Goal: Task Accomplishment & Management: Use online tool/utility

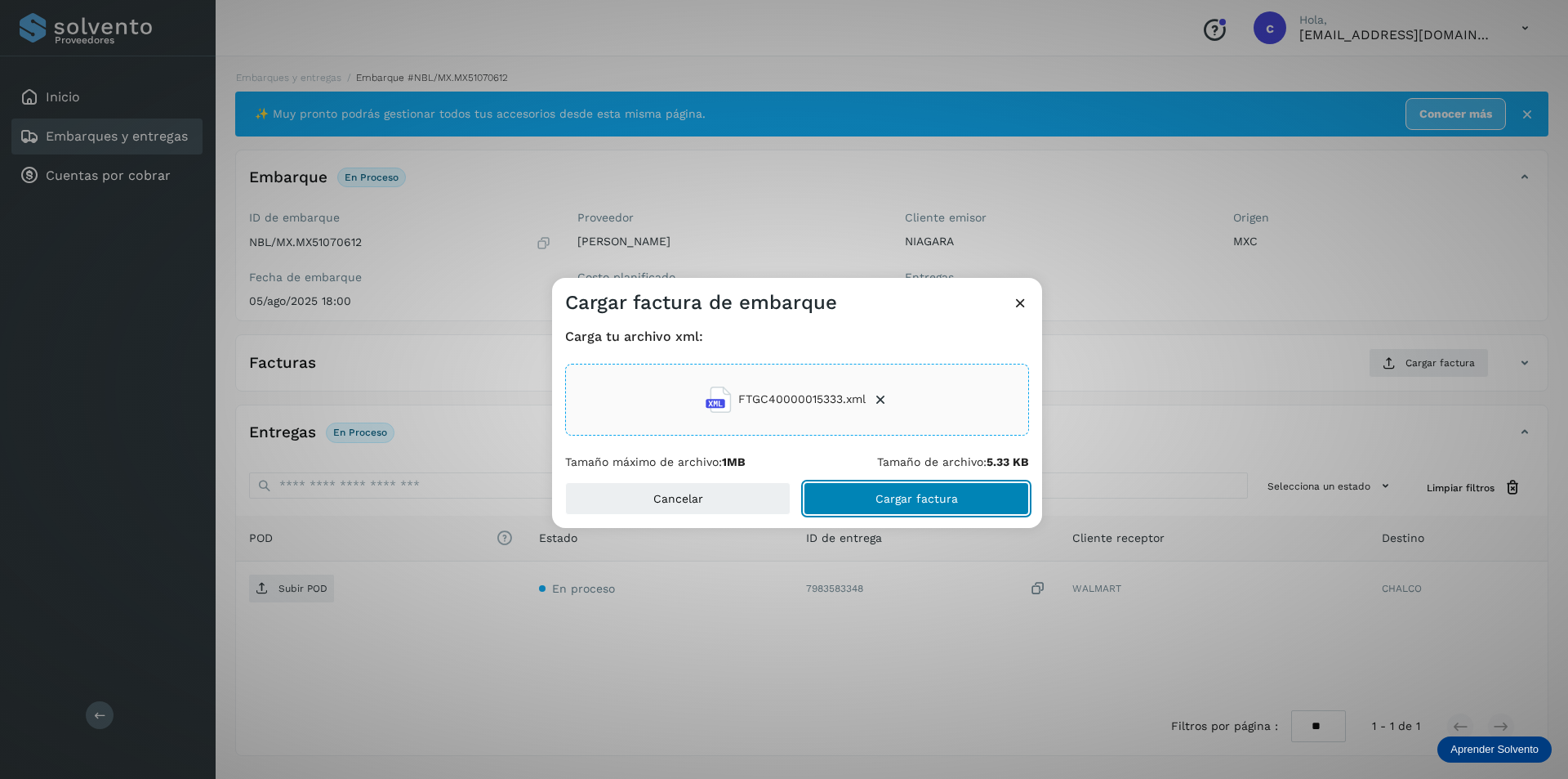
click at [910, 496] on span "Cargar factura" at bounding box center [916, 498] width 82 height 12
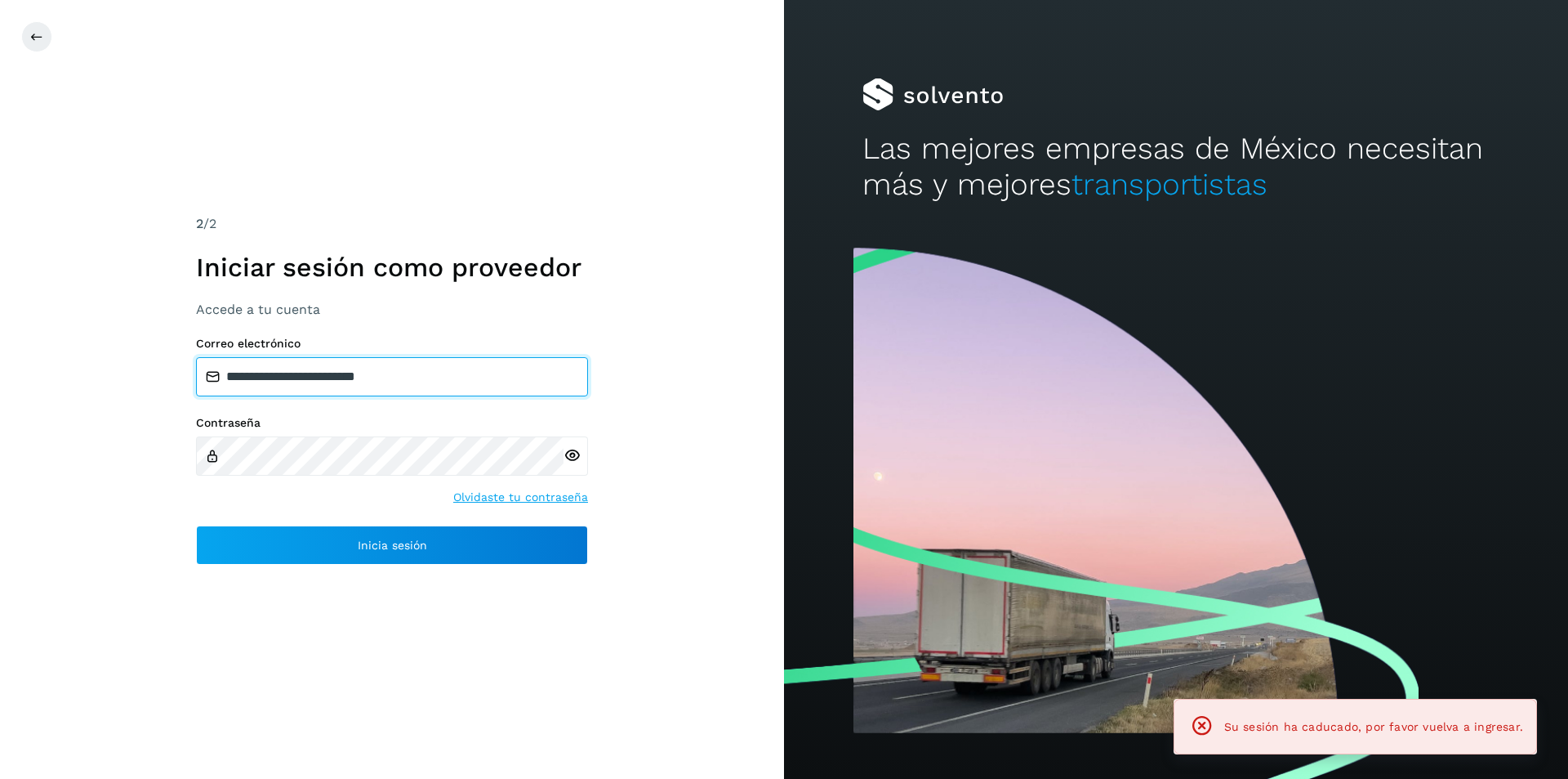
click at [452, 378] on input "**********" at bounding box center [392, 376] width 392 height 39
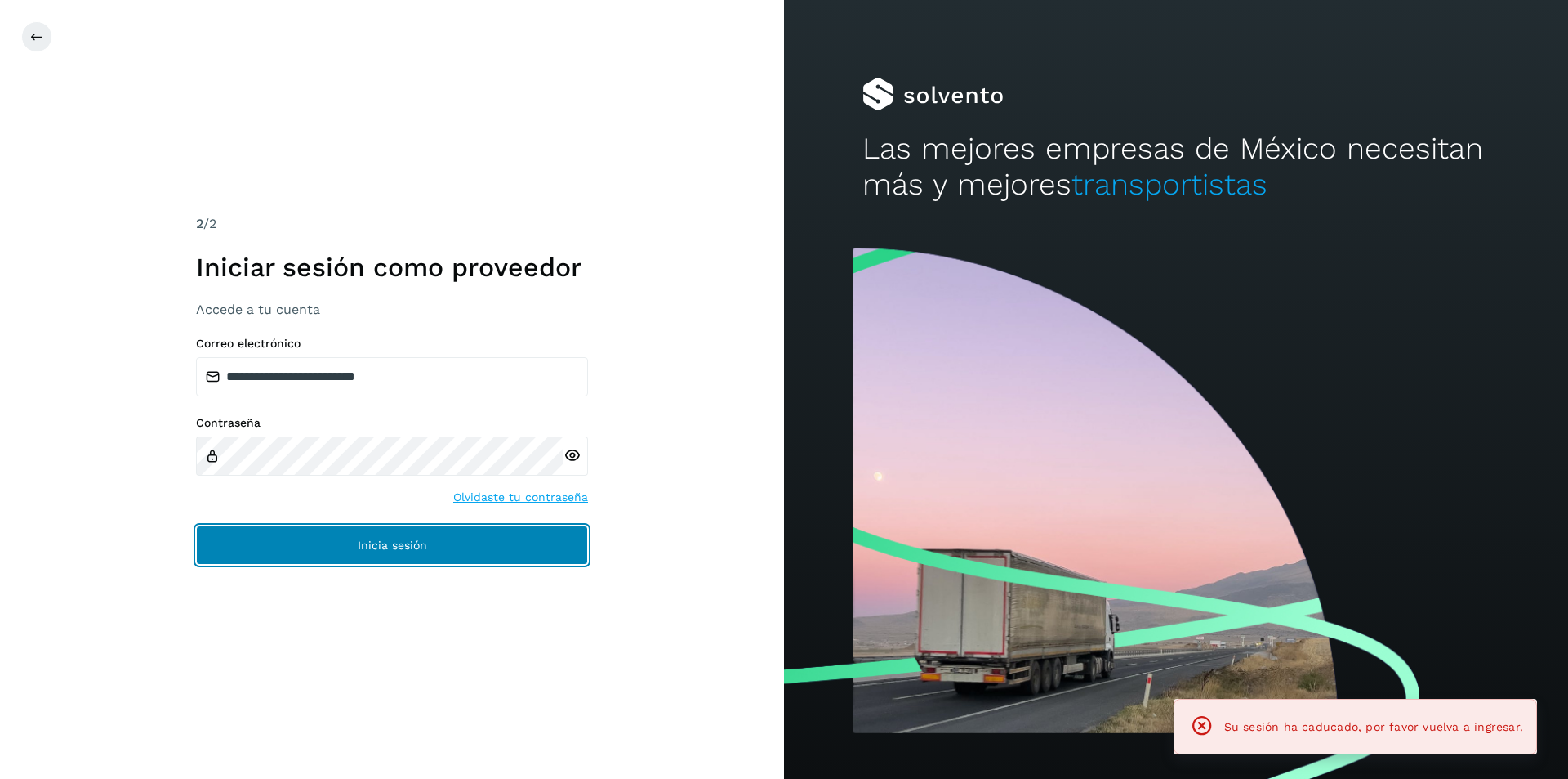
click at [403, 547] on span "Inicia sesión" at bounding box center [392, 545] width 70 height 12
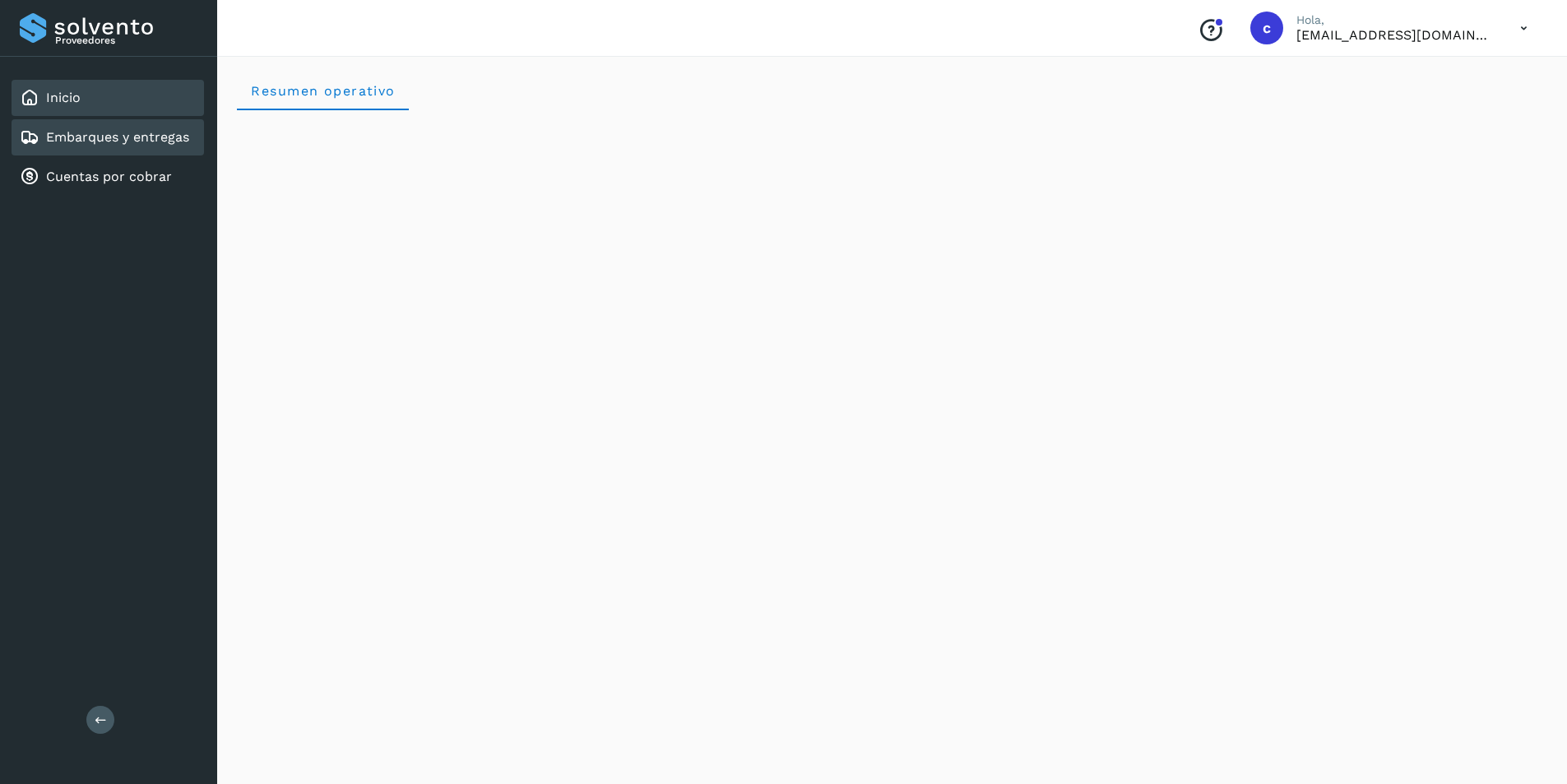
click at [44, 121] on div "Embarques y entregas" at bounding box center [108, 137] width 193 height 36
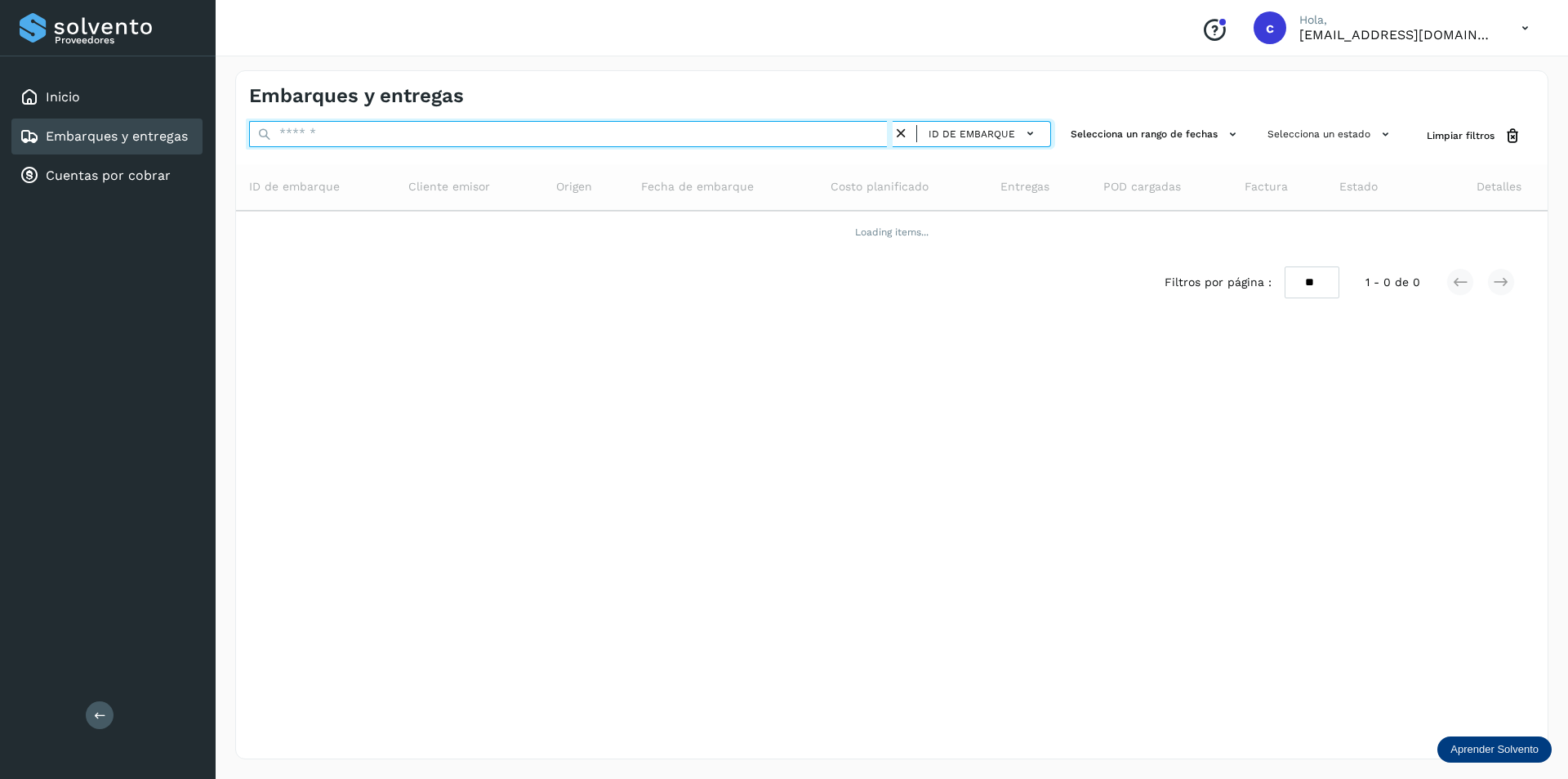
click at [393, 136] on input "text" at bounding box center [571, 134] width 643 height 26
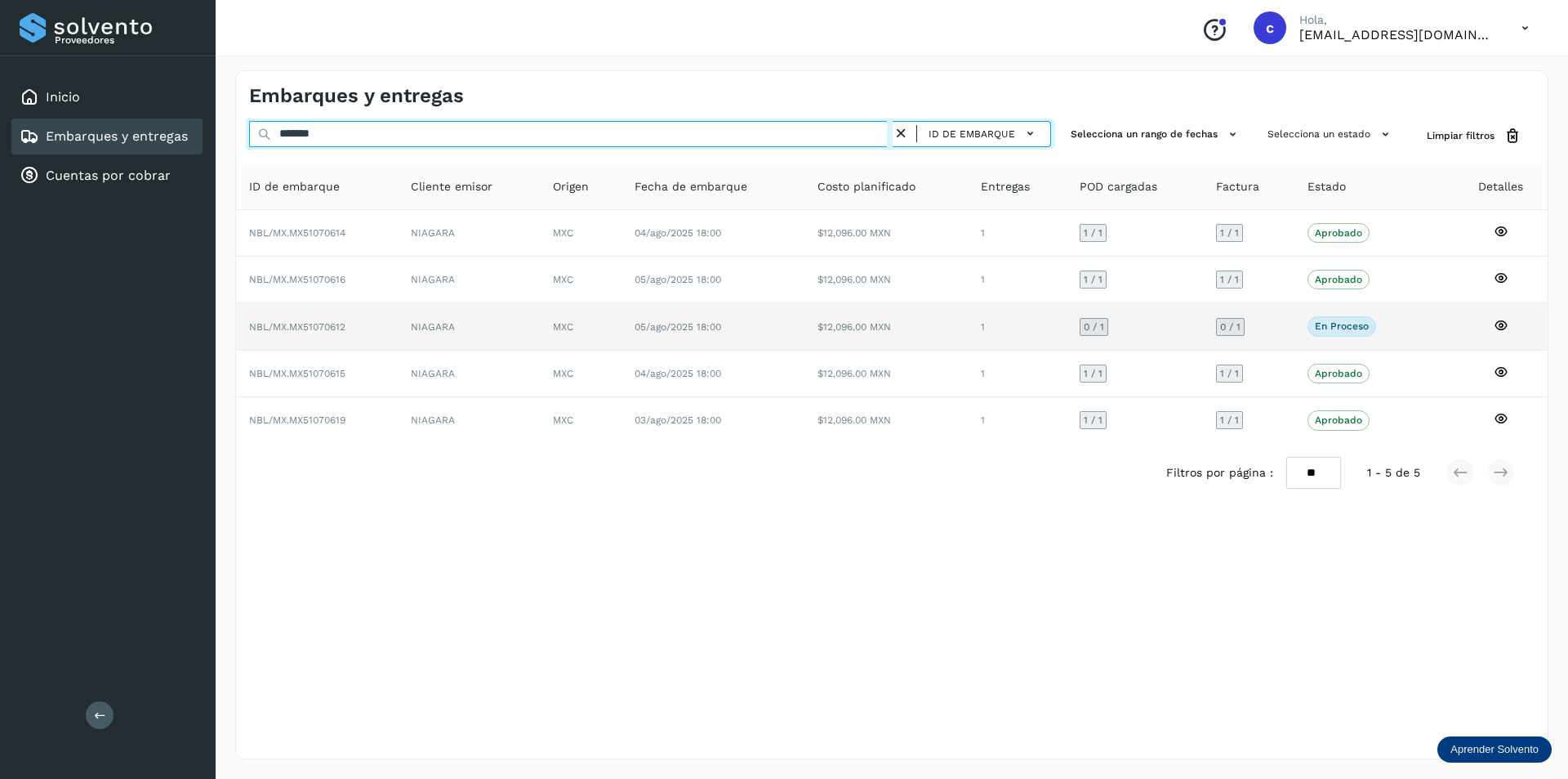
type input "*******"
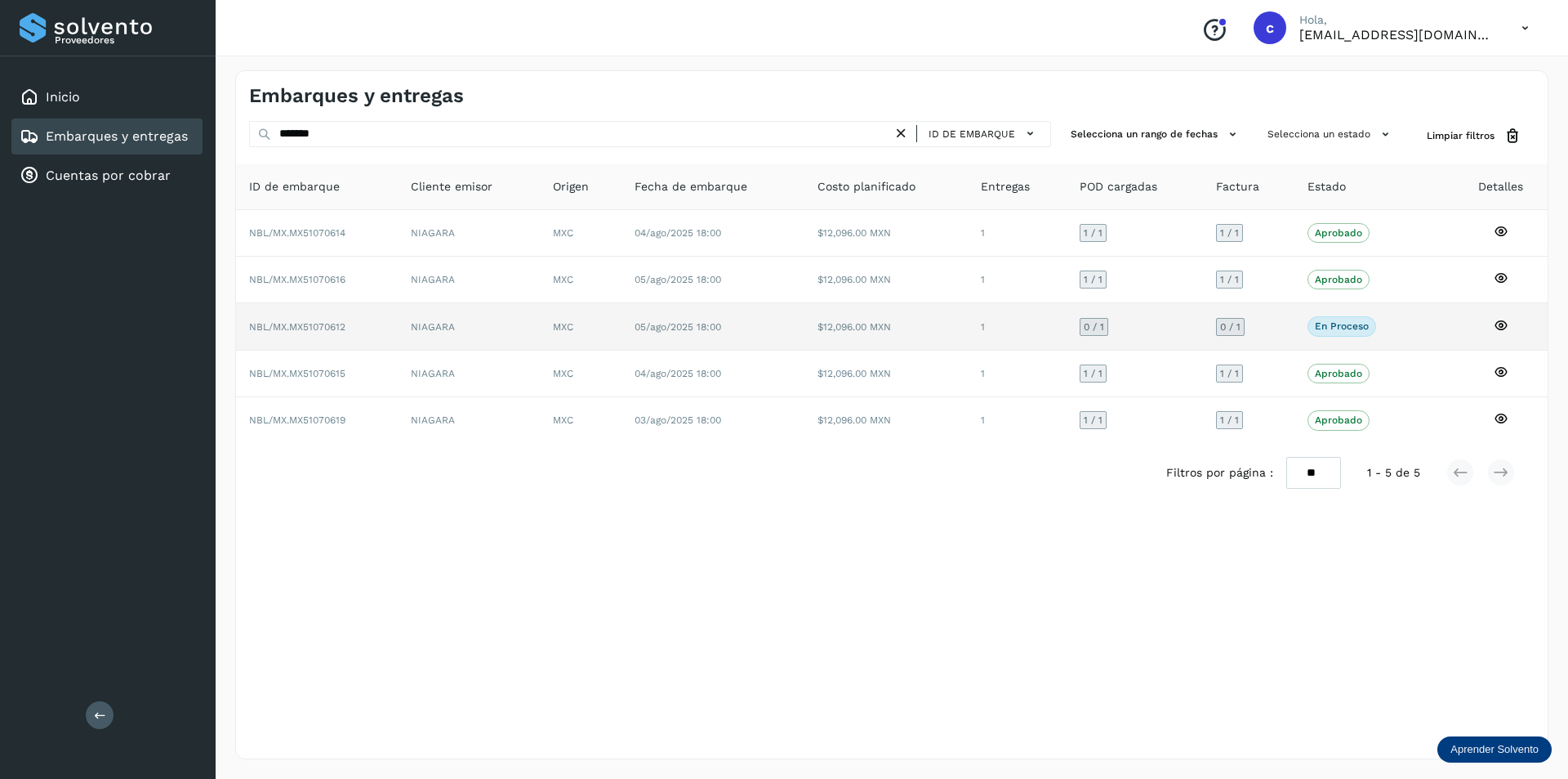
click at [555, 335] on td "MXC" at bounding box center [581, 326] width 81 height 47
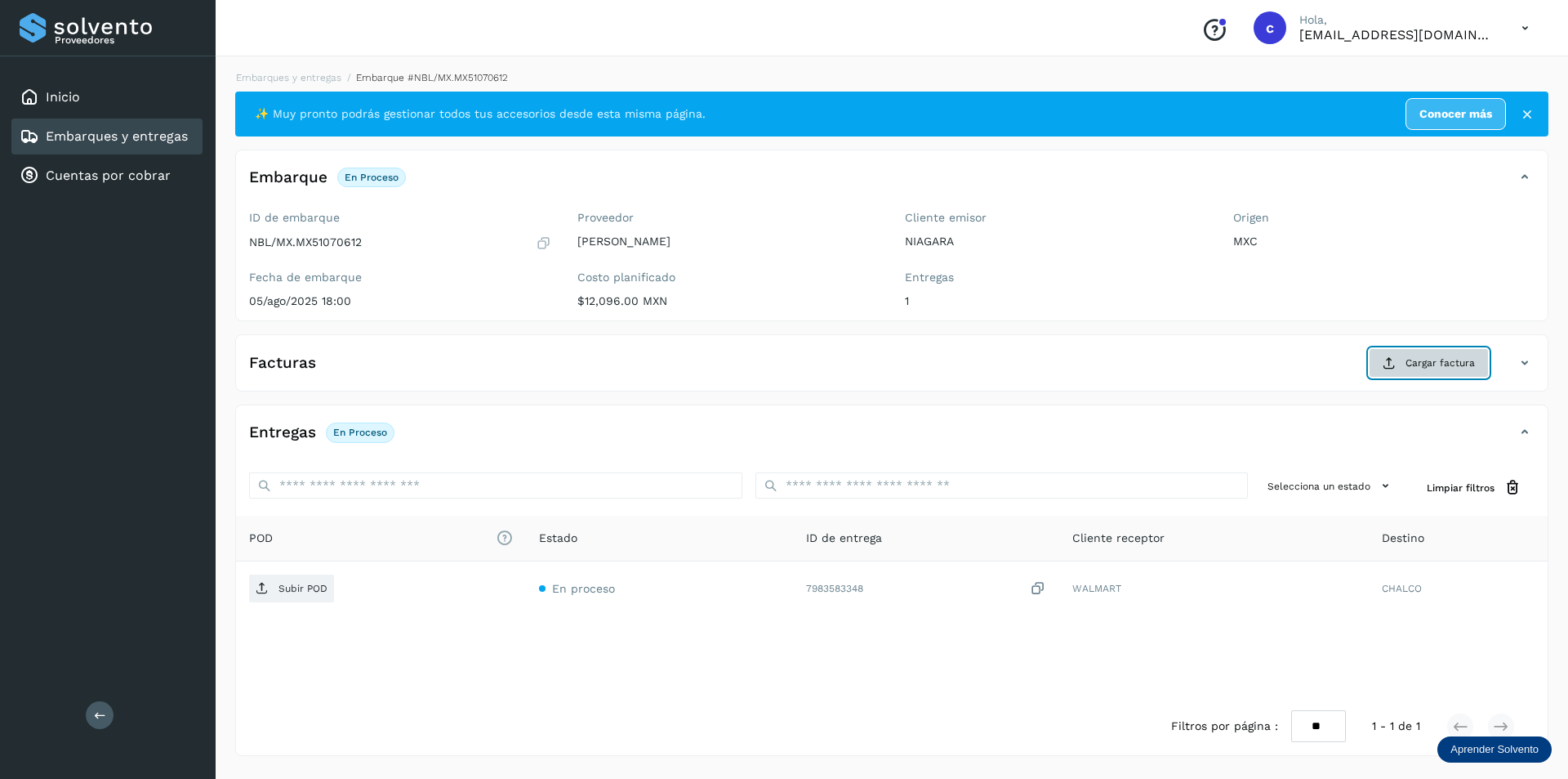
click at [1399, 374] on button "Cargar factura" at bounding box center [1428, 362] width 120 height 30
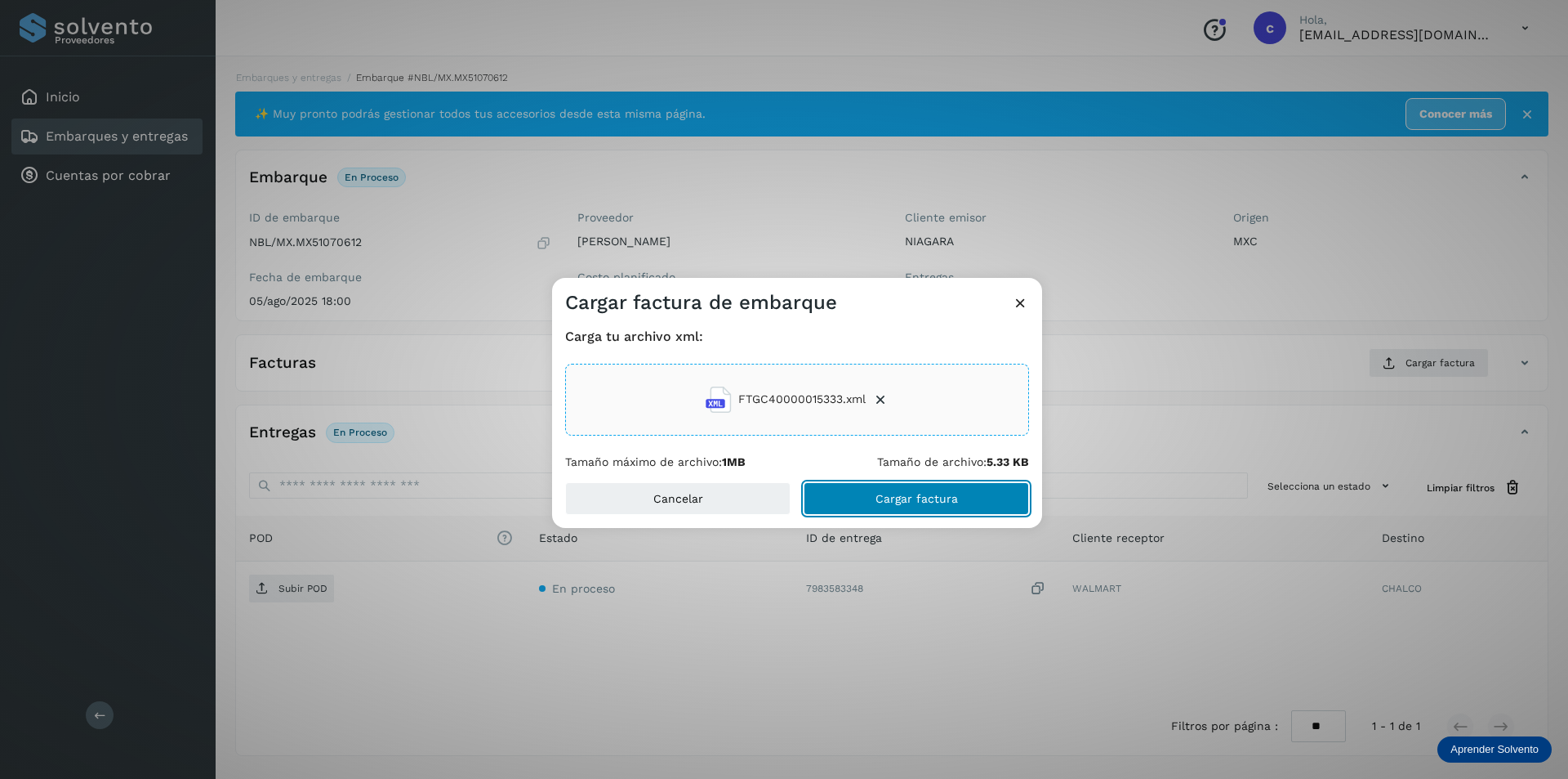
click at [922, 498] on span "Cargar factura" at bounding box center [916, 498] width 82 height 12
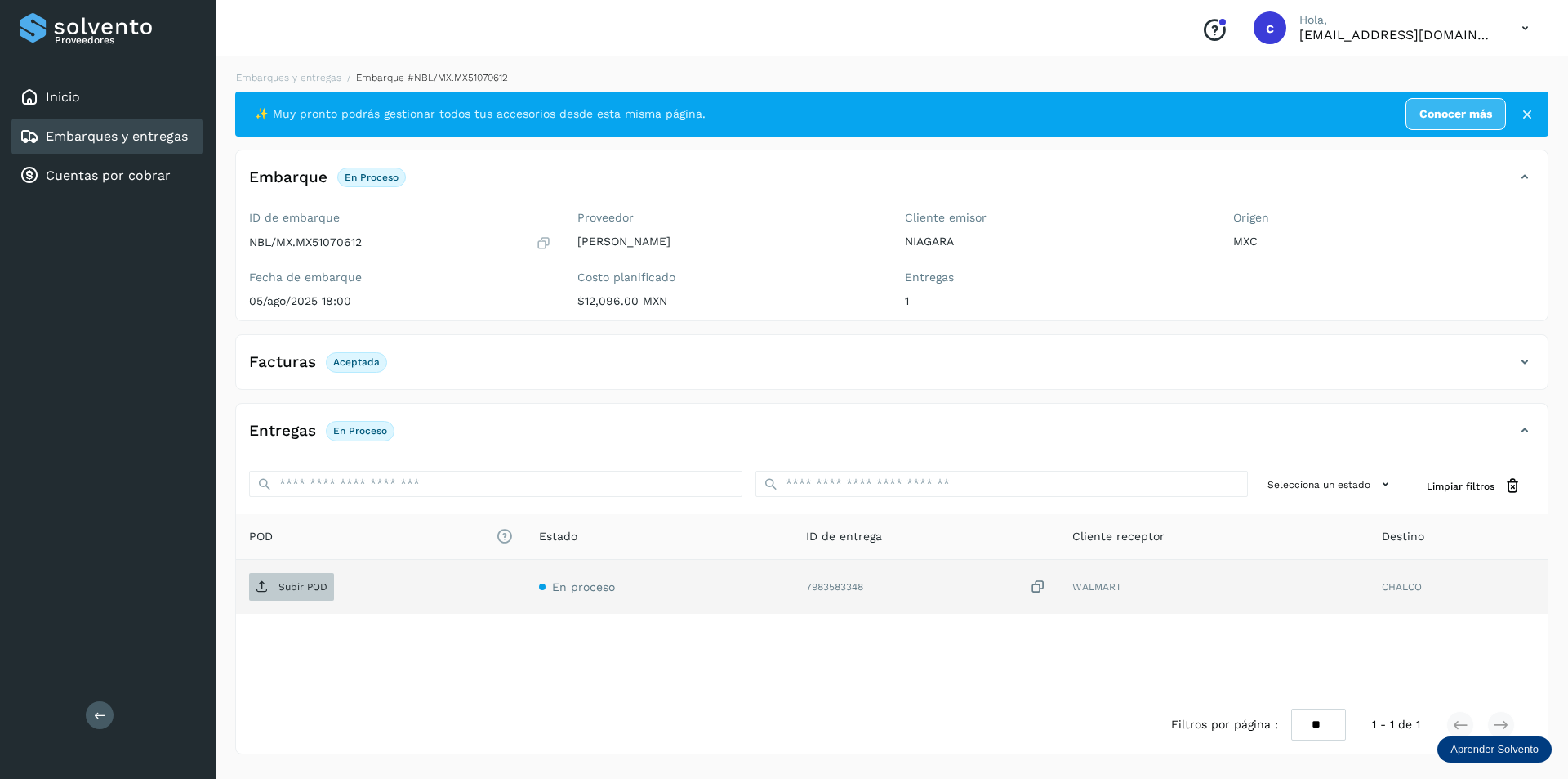
click at [302, 590] on p "Subir POD" at bounding box center [303, 587] width 49 height 12
click at [297, 593] on span "PDF" at bounding box center [276, 587] width 55 height 26
click at [285, 596] on span "PDF" at bounding box center [276, 587] width 55 height 26
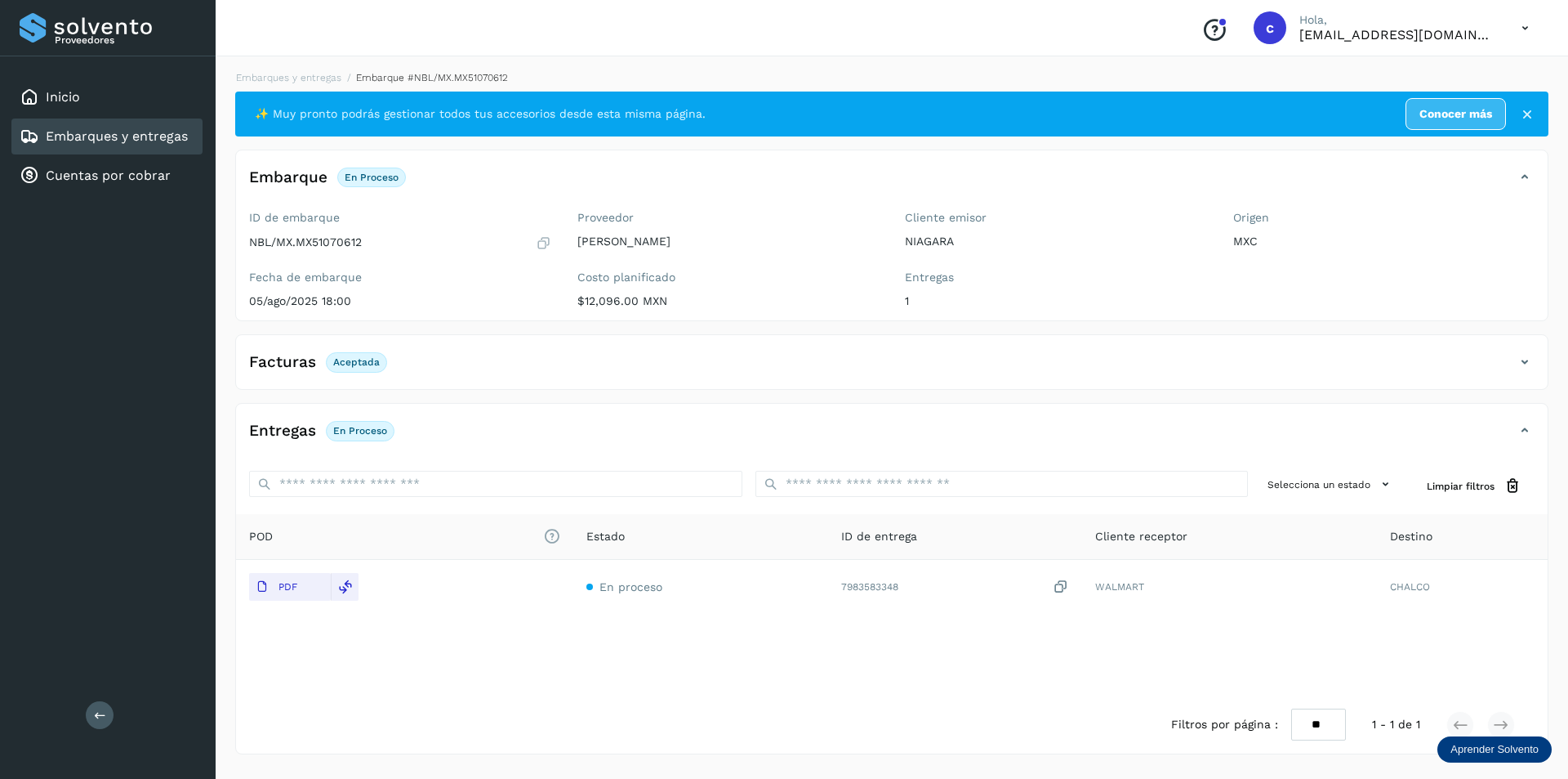
click at [103, 140] on link "Embarques y entregas" at bounding box center [117, 136] width 142 height 15
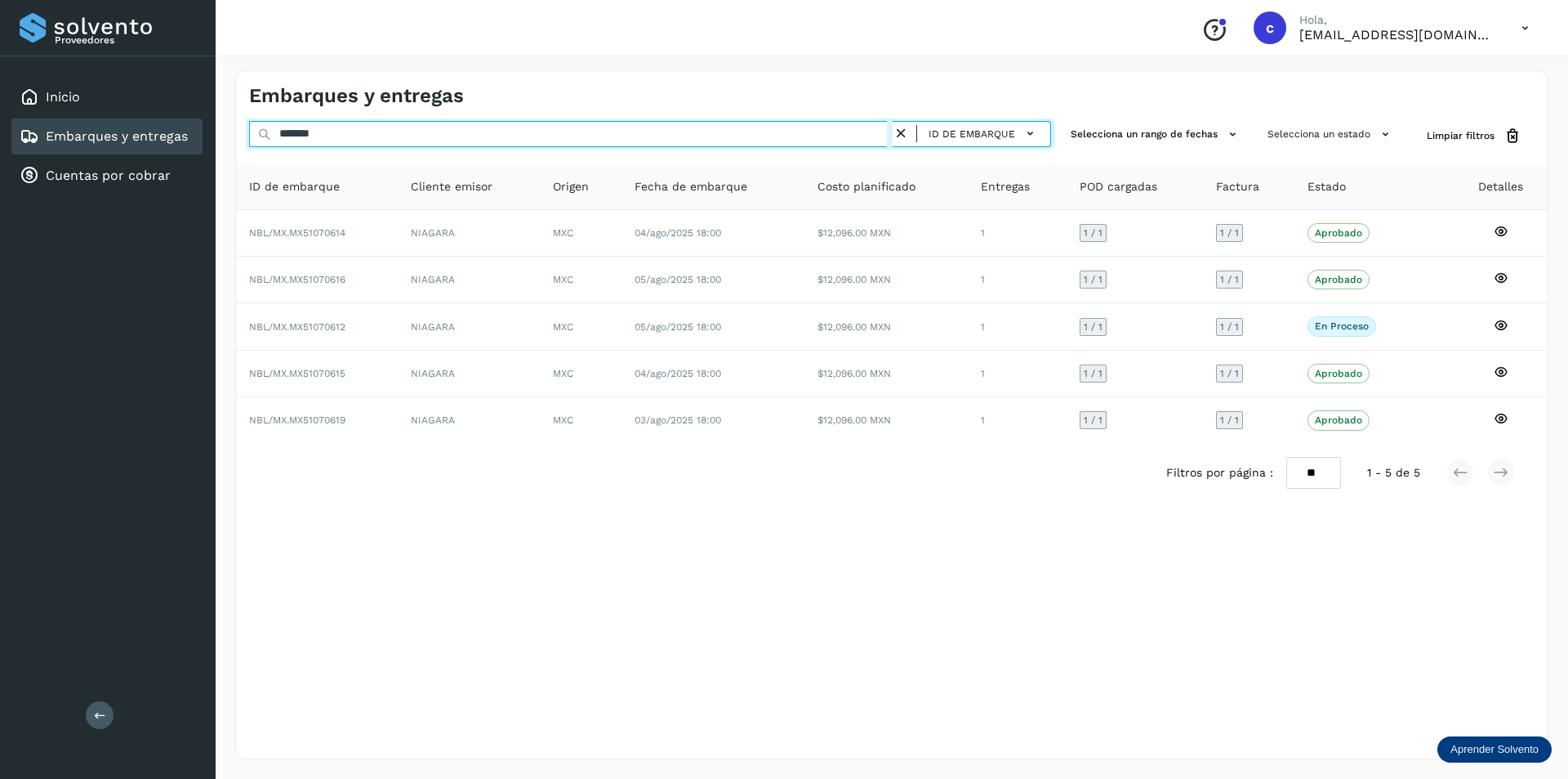
drag, startPoint x: 458, startPoint y: 136, endPoint x: 0, endPoint y: -56, distance: 496.6
click at [0, 0] on html "Proveedores Inicio Embarques y entregas Cuentas por cobrar Salir Conoce nuestro…" at bounding box center [784, 390] width 1568 height 779
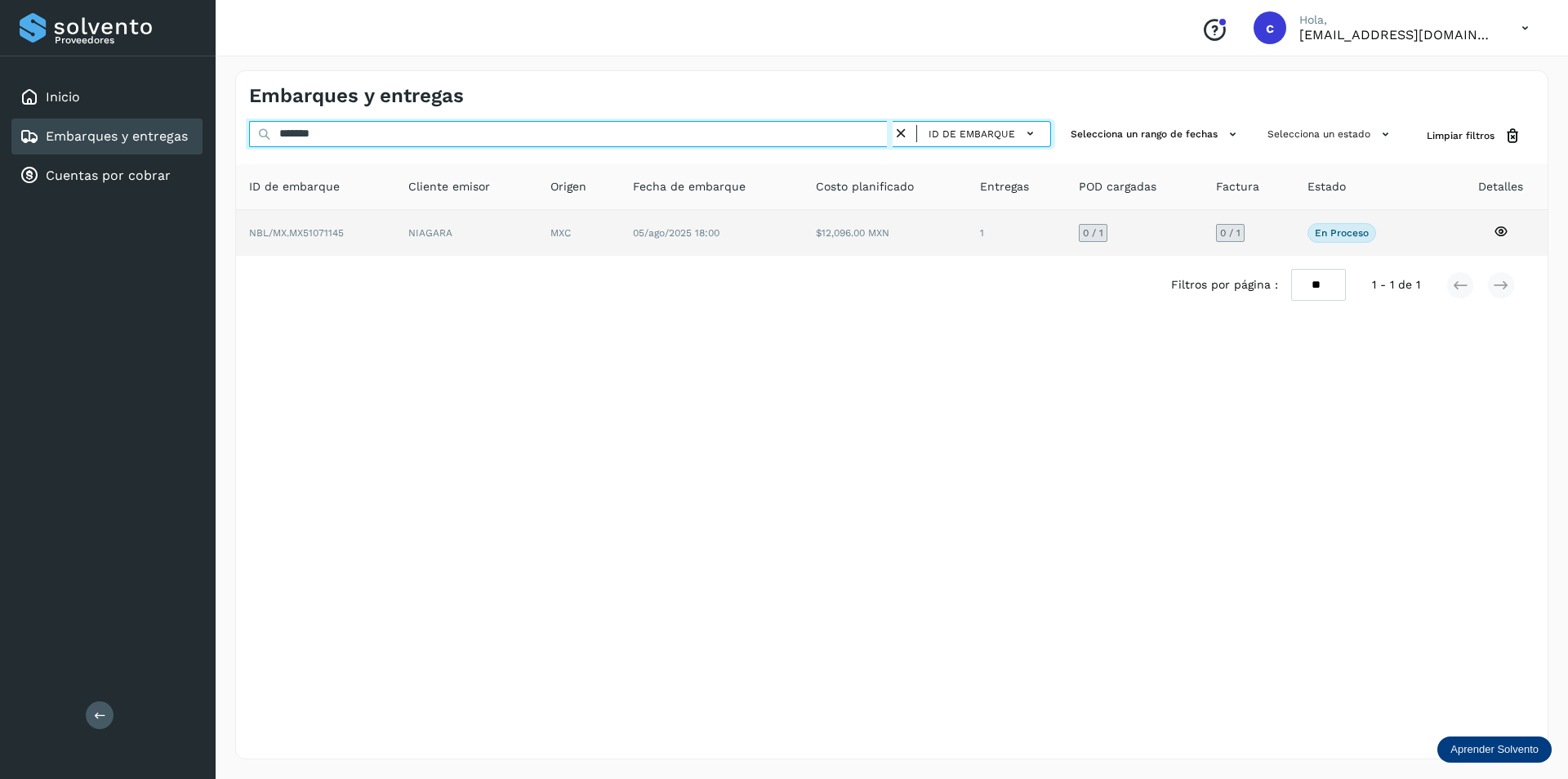
type input "*******"
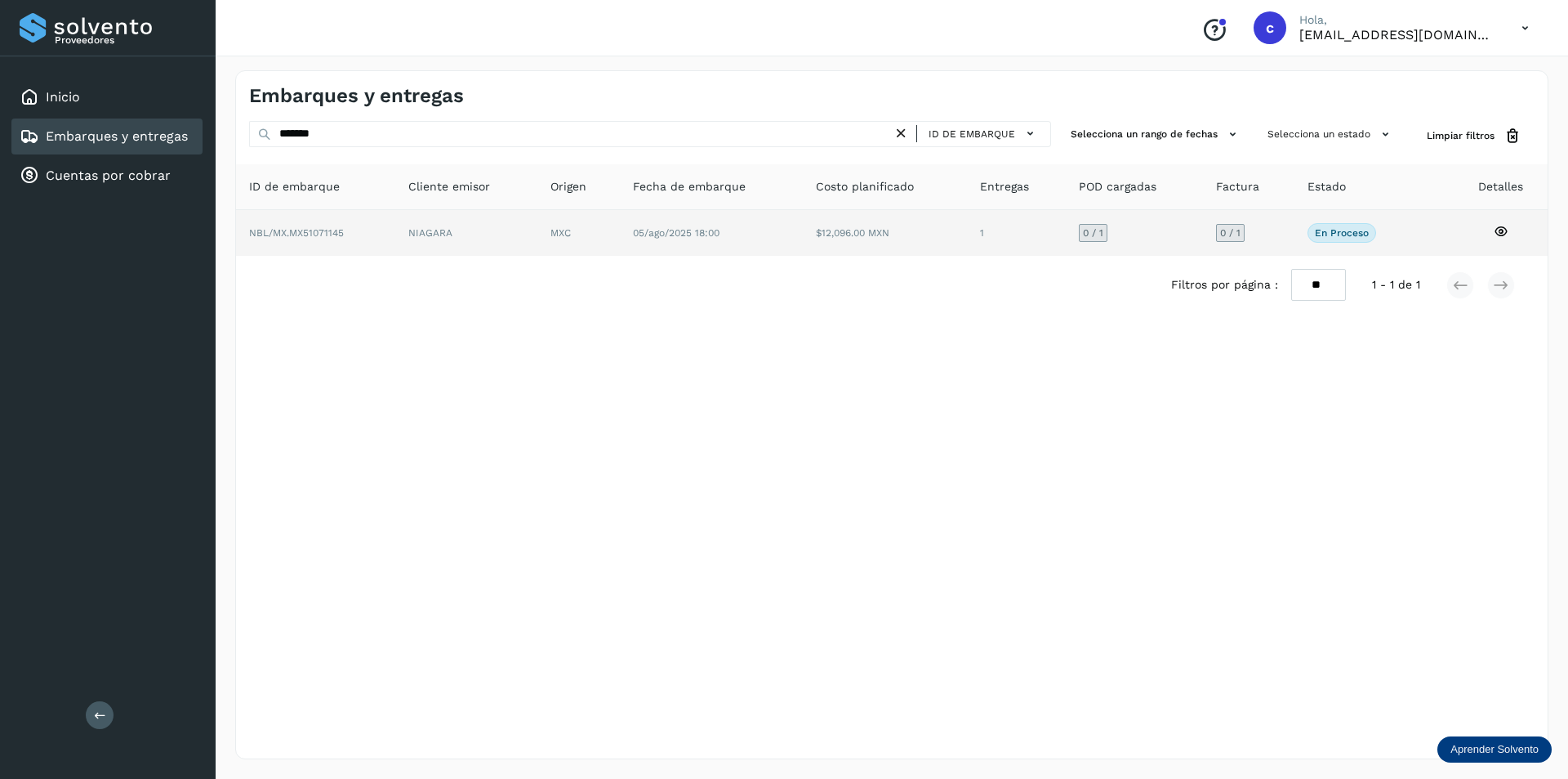
click at [803, 240] on td "05/ago/2025 18:00" at bounding box center [885, 232] width 164 height 46
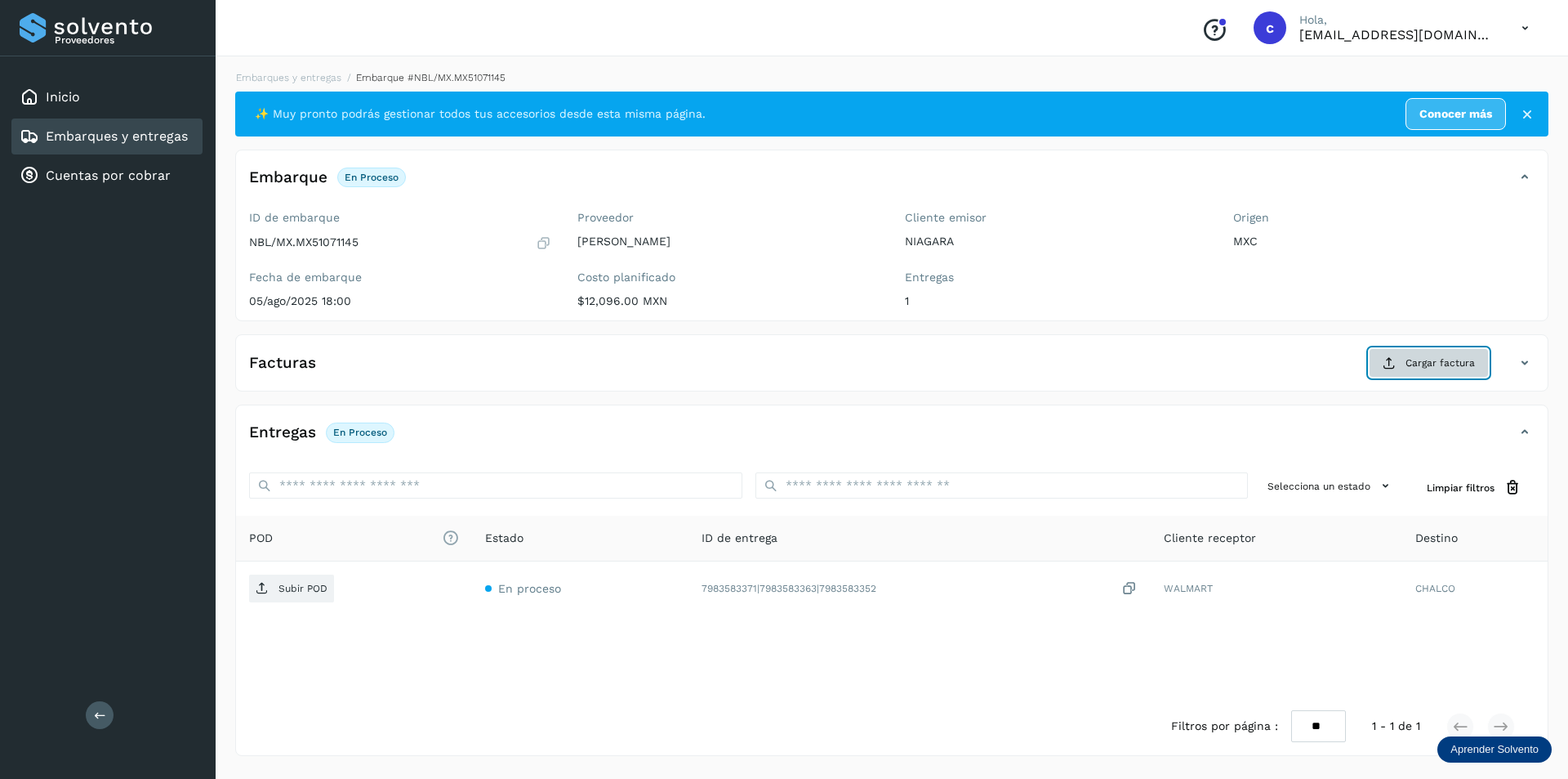
click at [1405, 375] on button "Cargar factura" at bounding box center [1428, 362] width 120 height 30
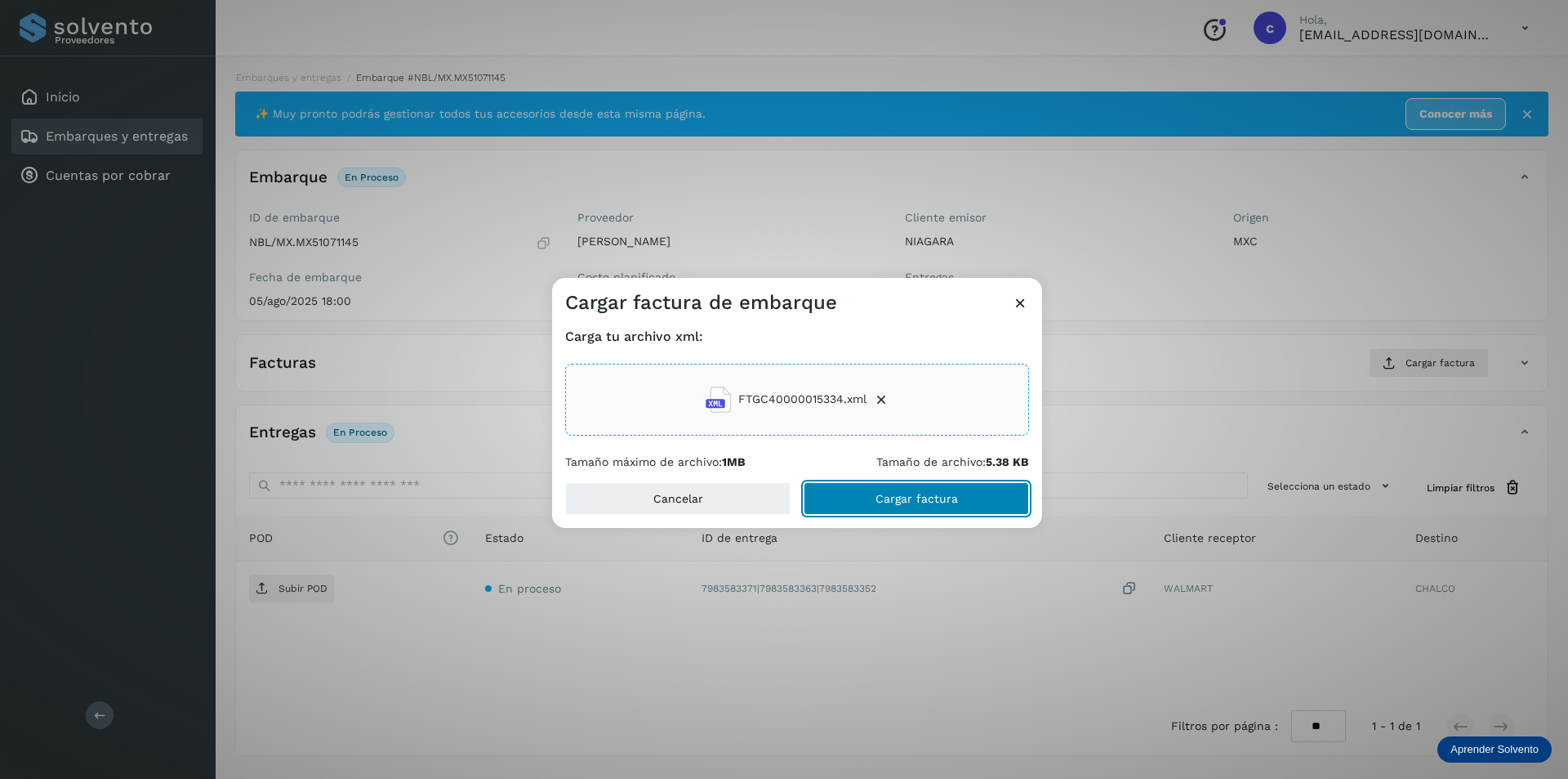
click at [900, 490] on button "Cargar factura" at bounding box center [917, 498] width 226 height 33
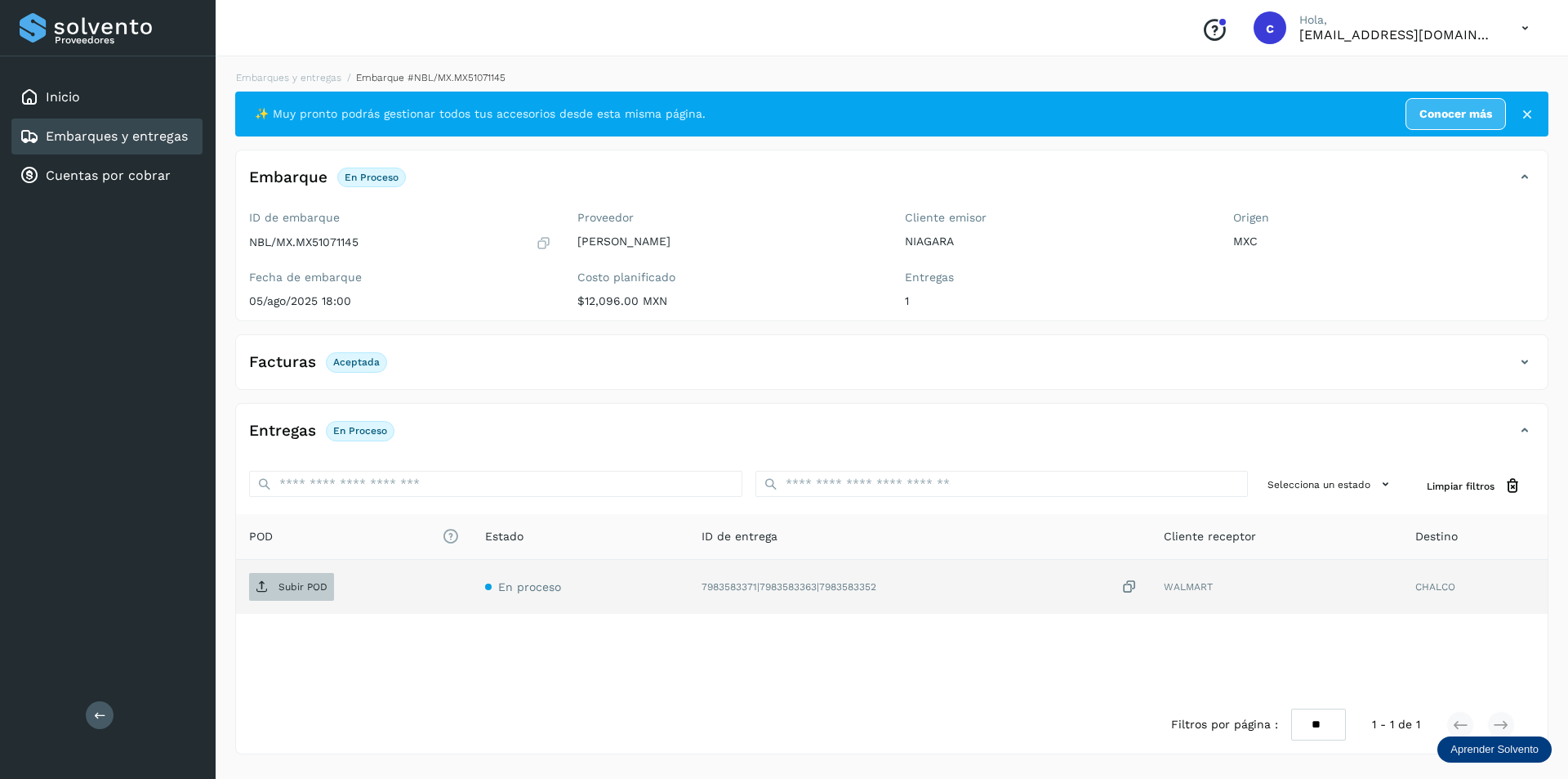
click at [327, 586] on p "Subir POD" at bounding box center [303, 587] width 49 height 12
click at [289, 591] on p "PDF" at bounding box center [287, 587] width 19 height 12
click at [285, 586] on p "PDF" at bounding box center [287, 587] width 19 height 12
click at [290, 583] on p "PDF" at bounding box center [287, 587] width 19 height 12
click at [302, 587] on span "PDF" at bounding box center [276, 587] width 55 height 26
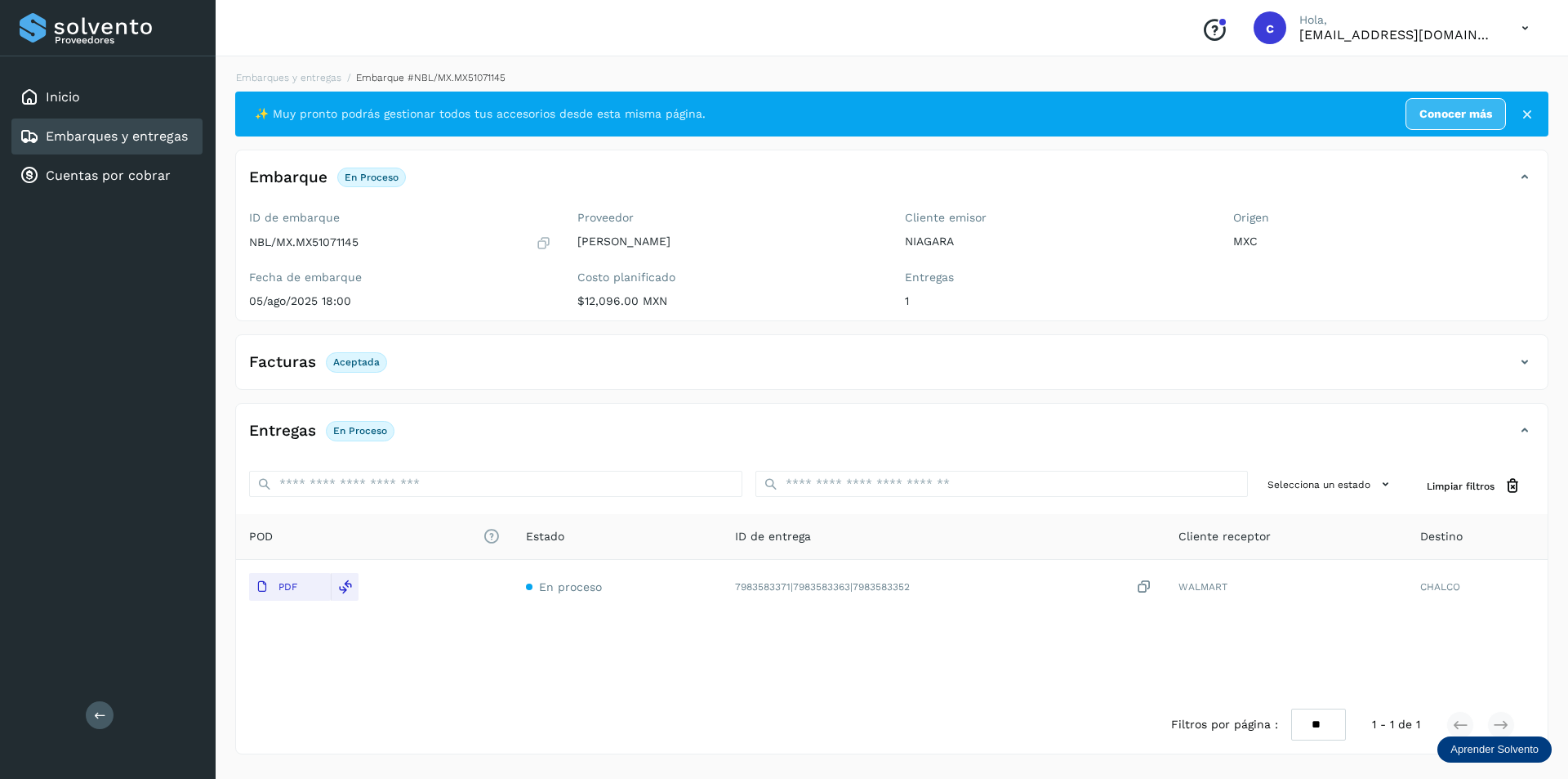
click at [166, 131] on link "Embarques y entregas" at bounding box center [117, 136] width 142 height 15
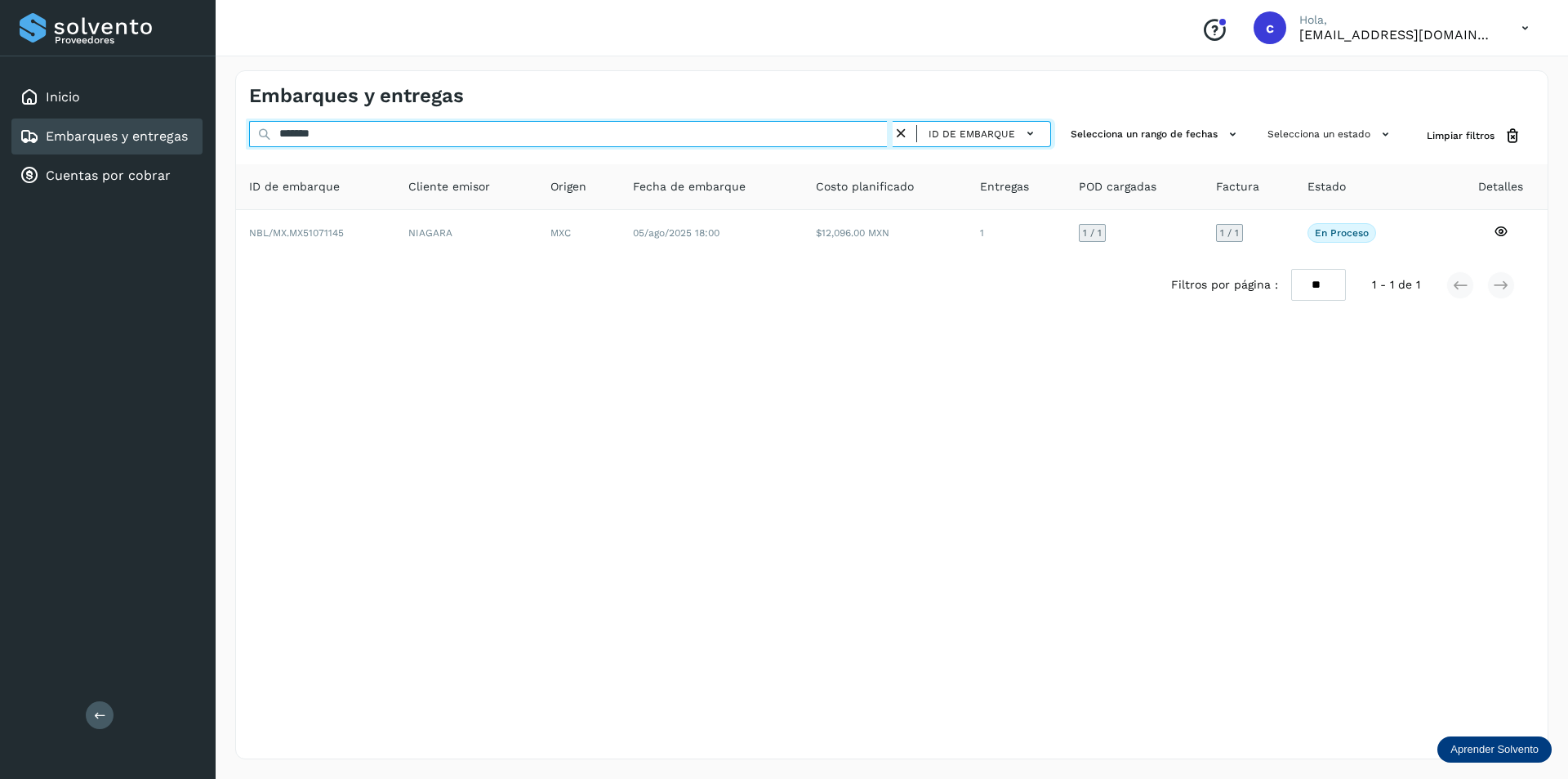
drag, startPoint x: 444, startPoint y: 136, endPoint x: 0, endPoint y: -71, distance: 489.9
click at [0, 0] on html "Proveedores Inicio Embarques y entregas Cuentas por cobrar Salir Conoce nuestro…" at bounding box center [784, 390] width 1568 height 779
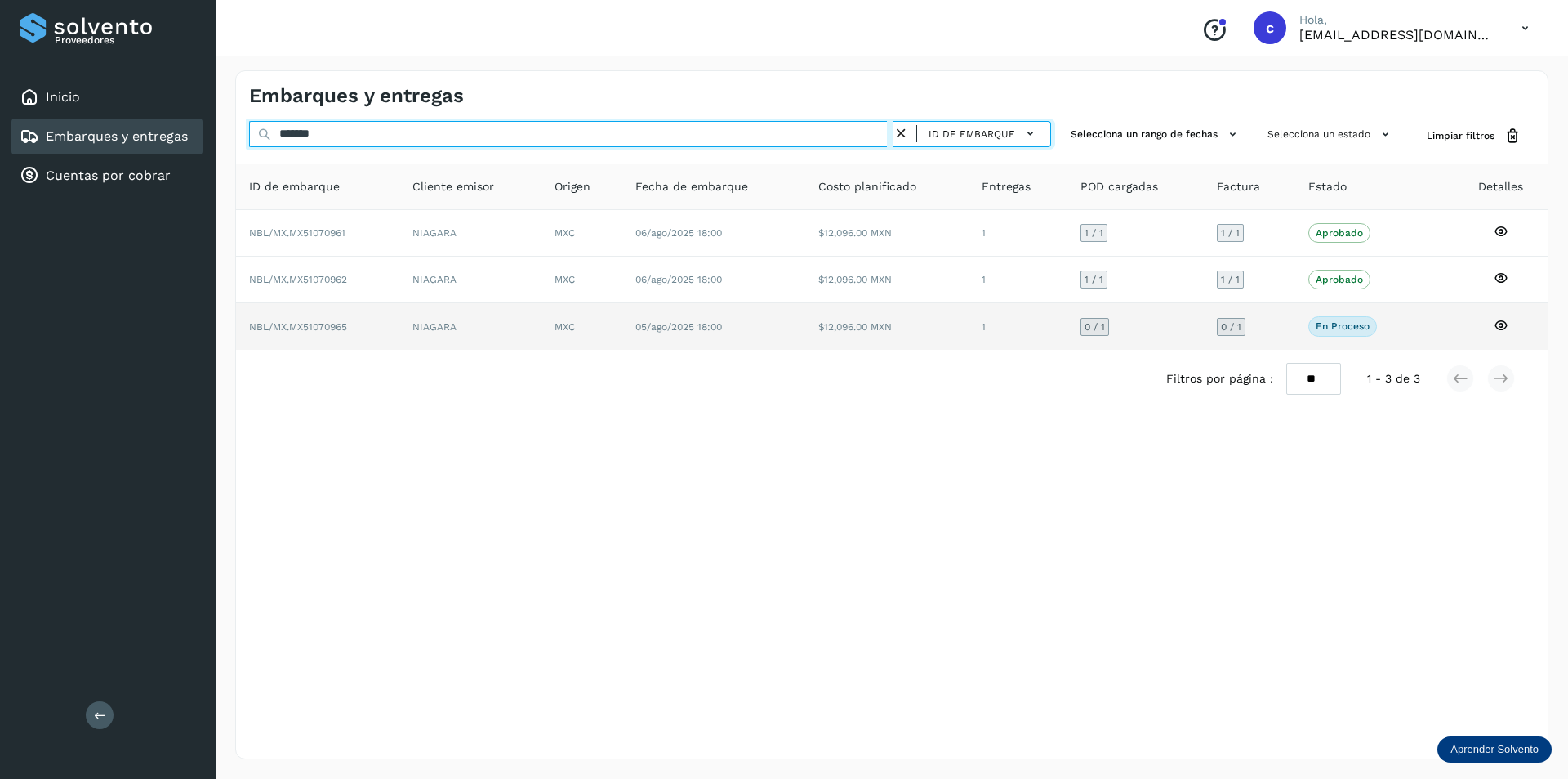
type input "*******"
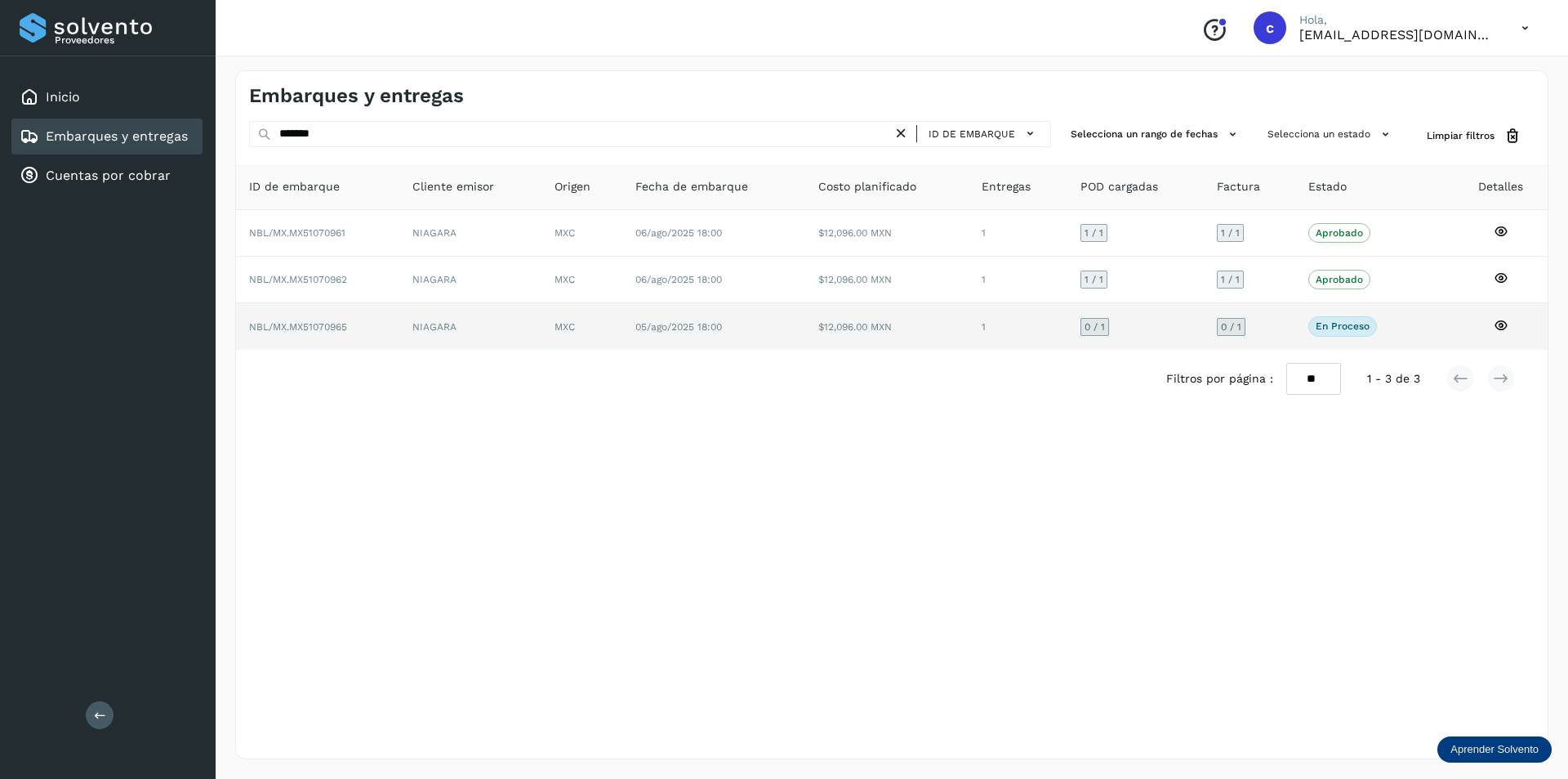
click at [524, 346] on td "NIAGARA" at bounding box center [470, 325] width 142 height 46
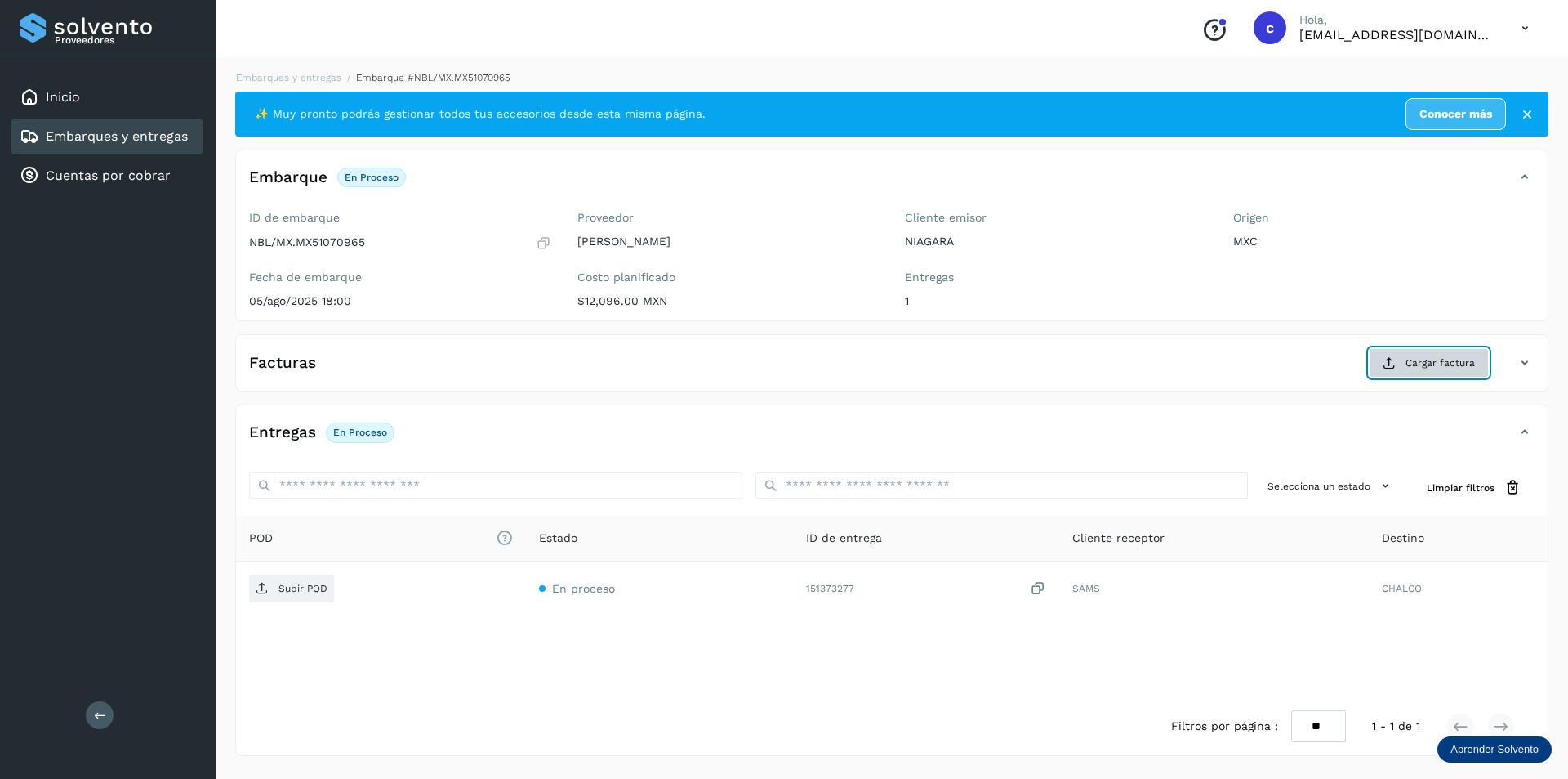
click at [1438, 365] on span "Cargar factura" at bounding box center [1440, 362] width 70 height 14
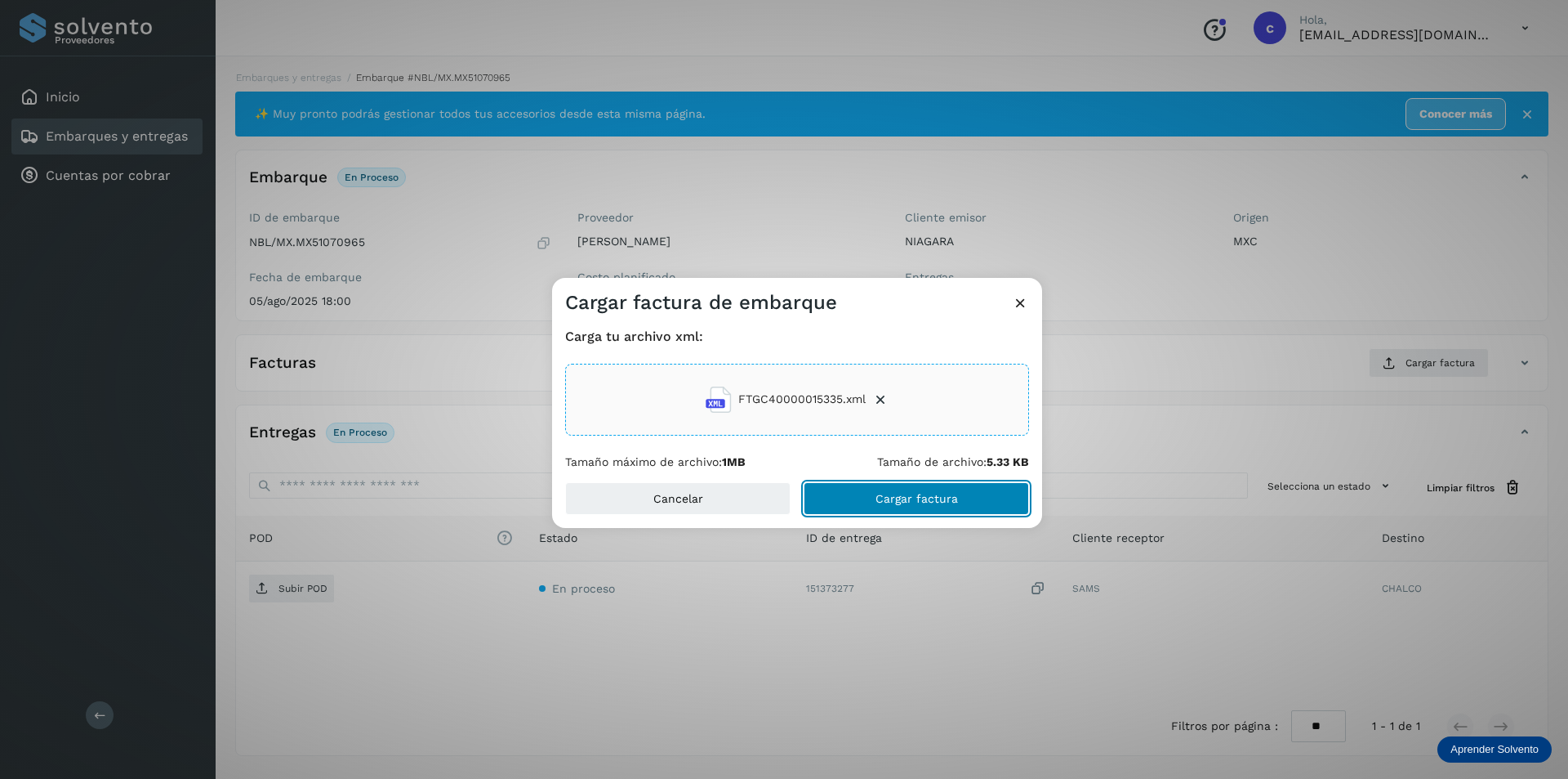
click at [882, 489] on button "Cargar factura" at bounding box center [917, 498] width 226 height 33
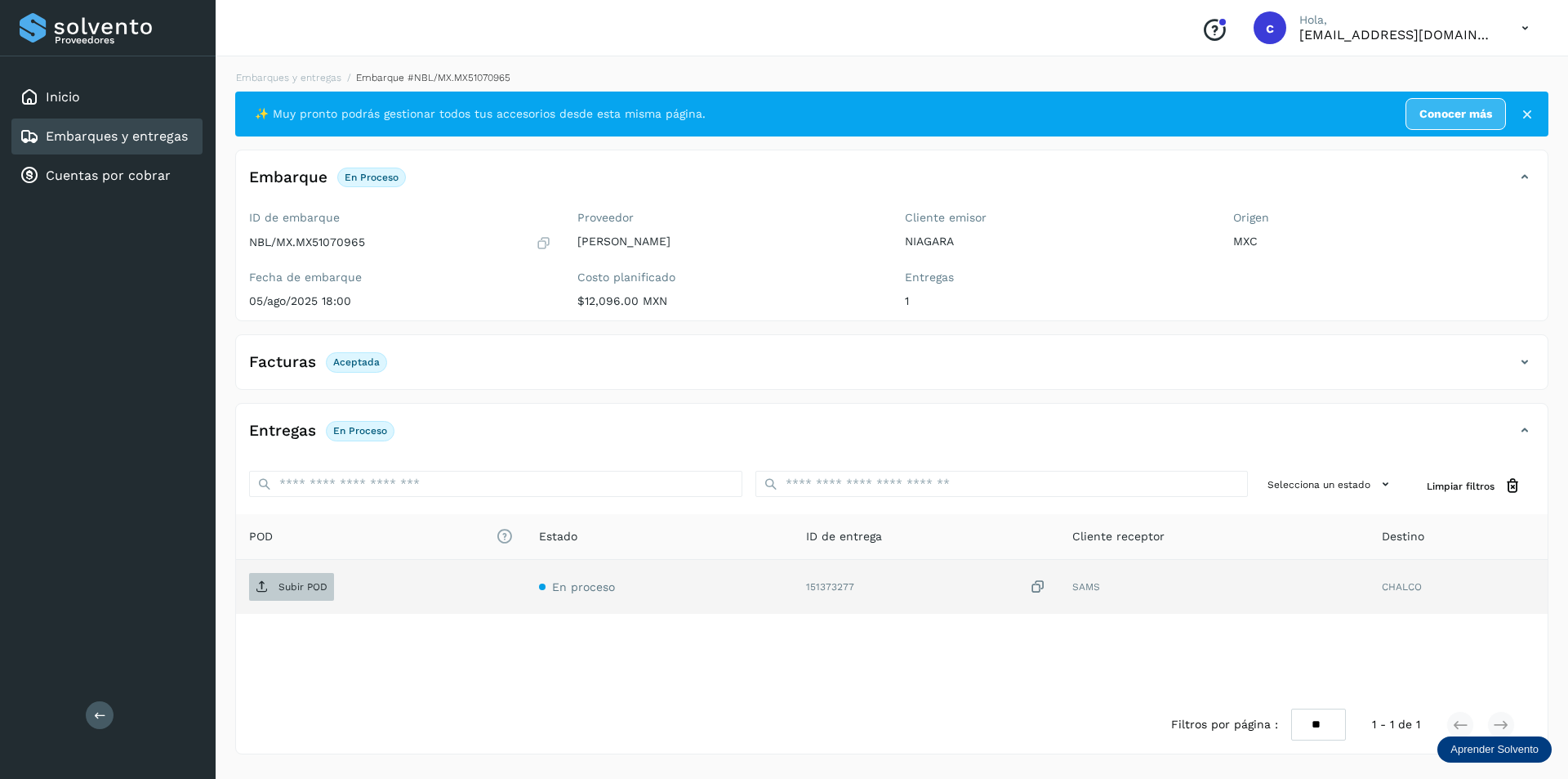
click at [317, 593] on span "Subir POD" at bounding box center [292, 587] width 85 height 26
click at [152, 134] on link "Embarques y entregas" at bounding box center [117, 136] width 142 height 15
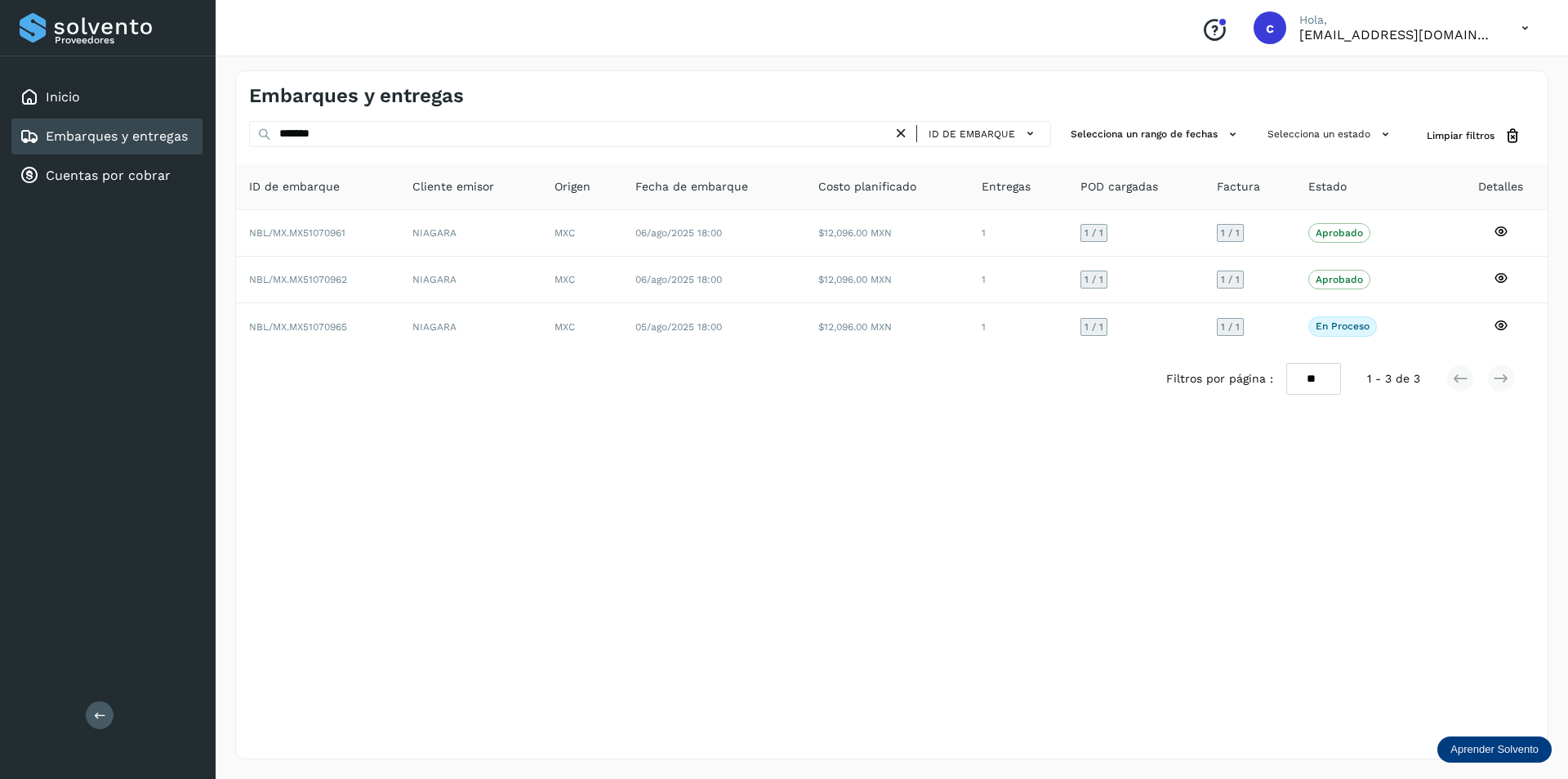
click at [906, 134] on icon at bounding box center [901, 133] width 17 height 17
